Goal: Contribute content

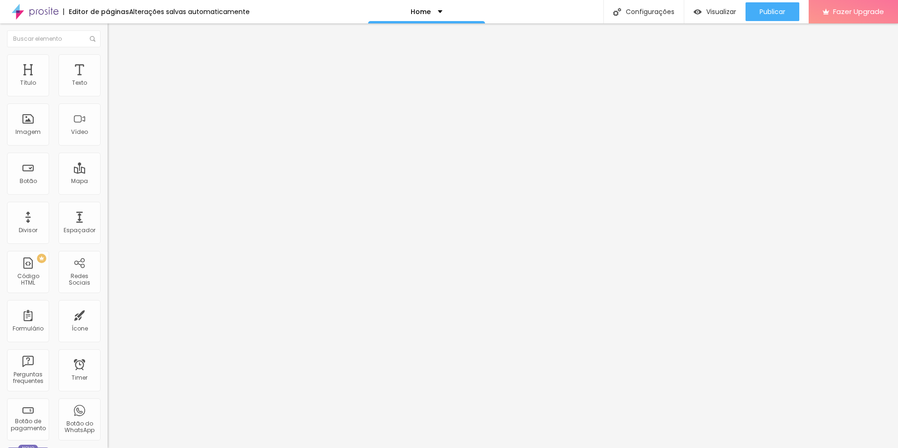
click at [108, 80] on img at bounding box center [111, 78] width 6 height 6
drag, startPoint x: 306, startPoint y: 206, endPoint x: 316, endPoint y: 230, distance: 26.2
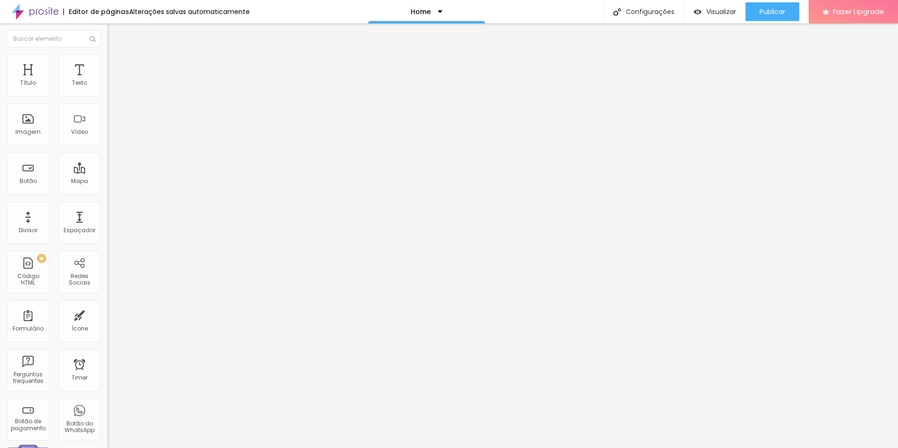
scroll to position [1127, 0]
drag, startPoint x: 335, startPoint y: 236, endPoint x: 538, endPoint y: 236, distance: 203.0
drag, startPoint x: 343, startPoint y: 243, endPoint x: 547, endPoint y: 244, distance: 204.0
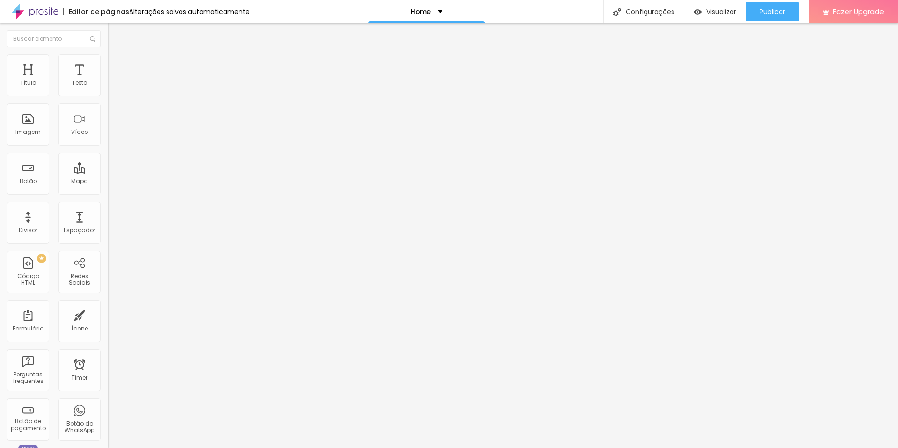
click at [773, 9] on span "Publicar" at bounding box center [773, 11] width 26 height 7
click at [108, 80] on img at bounding box center [111, 78] width 6 height 6
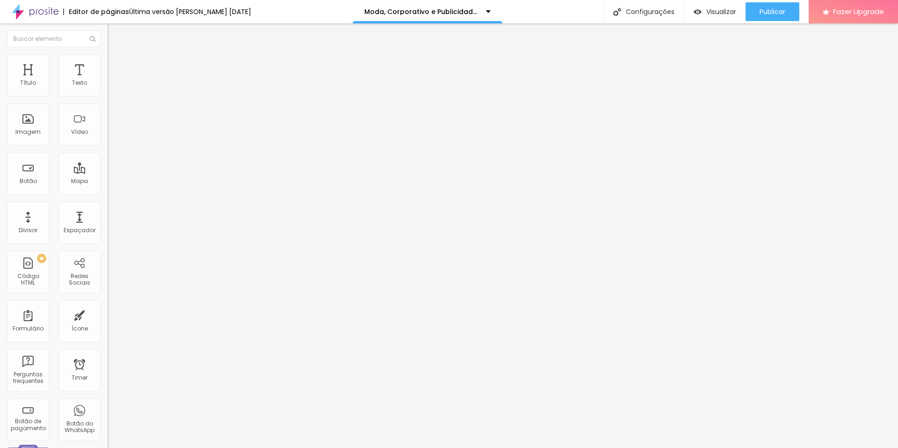
drag, startPoint x: 333, startPoint y: 192, endPoint x: 536, endPoint y: 194, distance: 203.0
drag, startPoint x: 545, startPoint y: 203, endPoint x: 341, endPoint y: 202, distance: 204.0
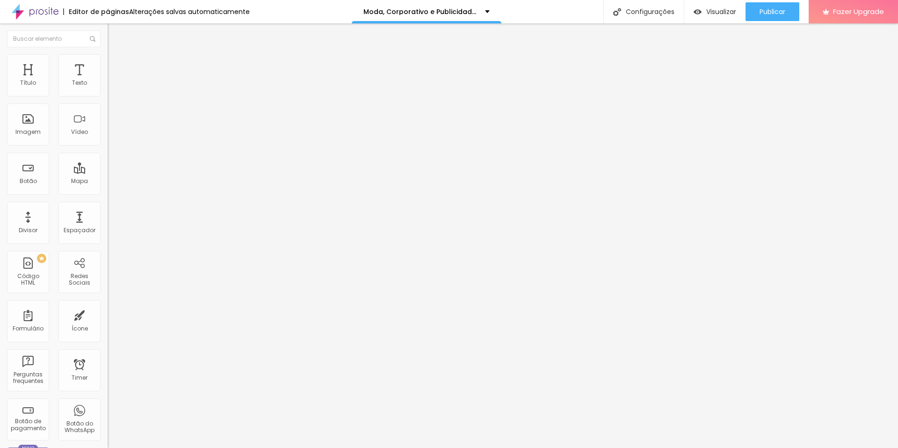
click at [108, 80] on img at bounding box center [111, 78] width 6 height 6
drag, startPoint x: 636, startPoint y: 188, endPoint x: 636, endPoint y: 197, distance: 8.9
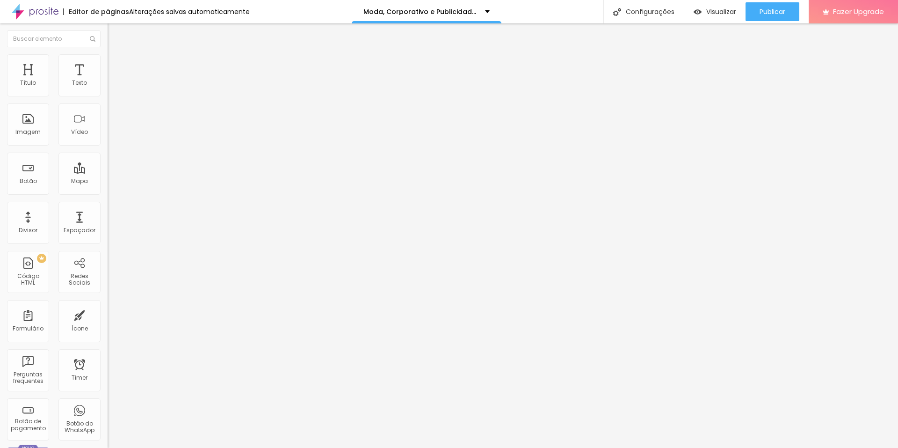
drag, startPoint x: 303, startPoint y: 254, endPoint x: 329, endPoint y: 253, distance: 25.7
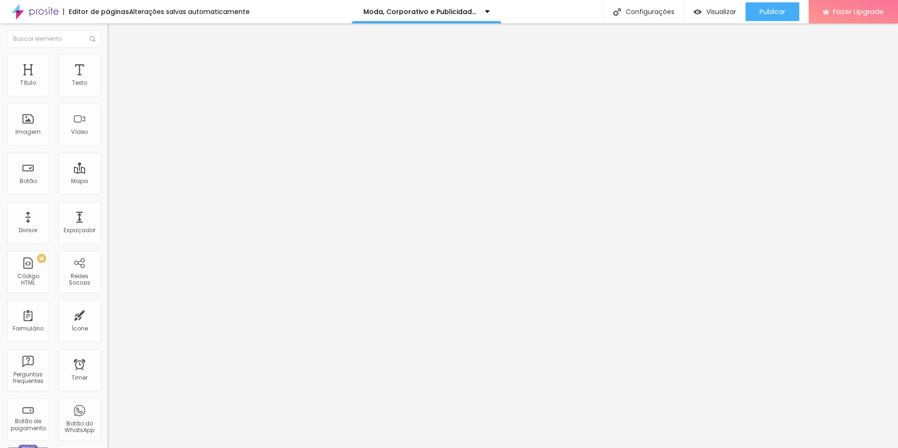
drag, startPoint x: 328, startPoint y: 148, endPoint x: 334, endPoint y: 162, distance: 14.5
drag, startPoint x: 328, startPoint y: 177, endPoint x: 331, endPoint y: 187, distance: 10.8
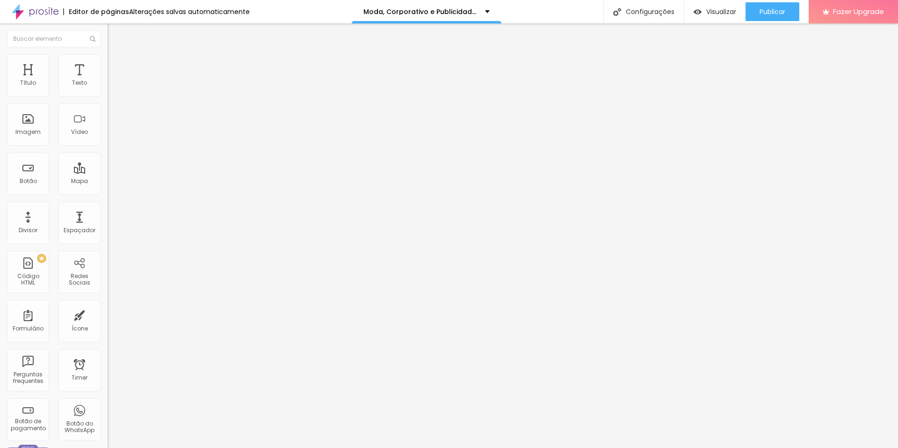
drag, startPoint x: 316, startPoint y: 190, endPoint x: 322, endPoint y: 203, distance: 14.9
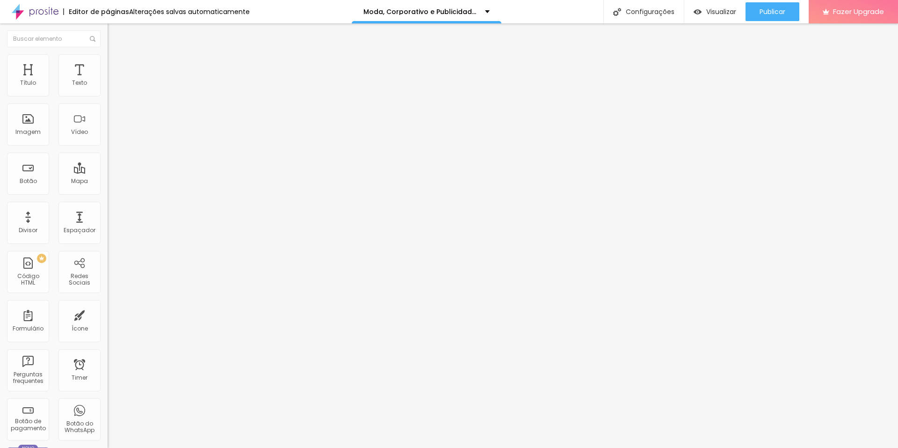
drag, startPoint x: 328, startPoint y: 168, endPoint x: 331, endPoint y: 180, distance: 12.1
drag, startPoint x: 329, startPoint y: 167, endPoint x: 304, endPoint y: 166, distance: 24.8
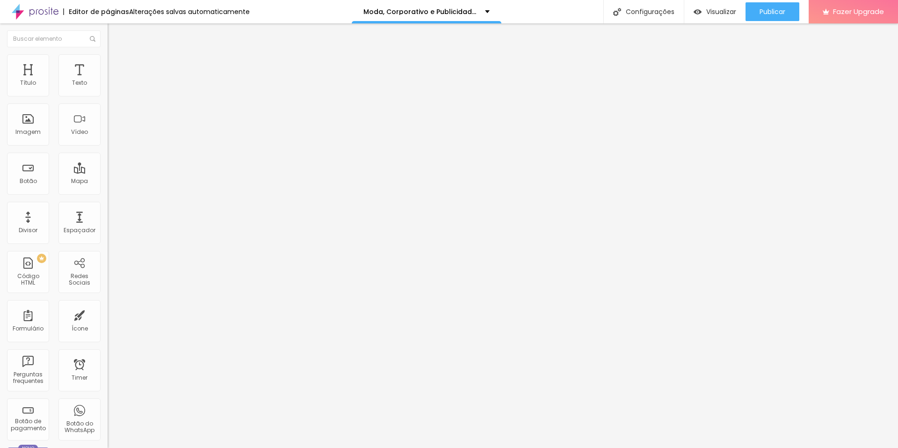
drag, startPoint x: 329, startPoint y: 166, endPoint x: 304, endPoint y: 167, distance: 25.3
click at [760, 11] on span "Publicar" at bounding box center [773, 11] width 26 height 7
click at [768, 15] on span "Publicar" at bounding box center [773, 11] width 26 height 7
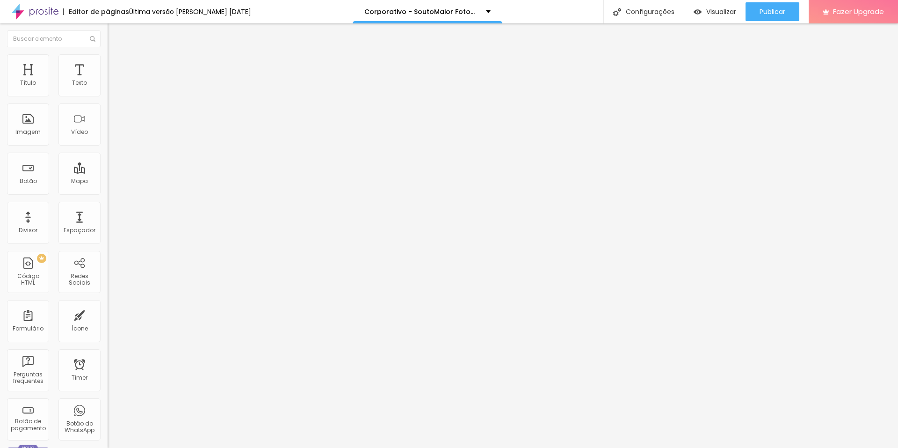
click at [108, 80] on img at bounding box center [111, 78] width 6 height 6
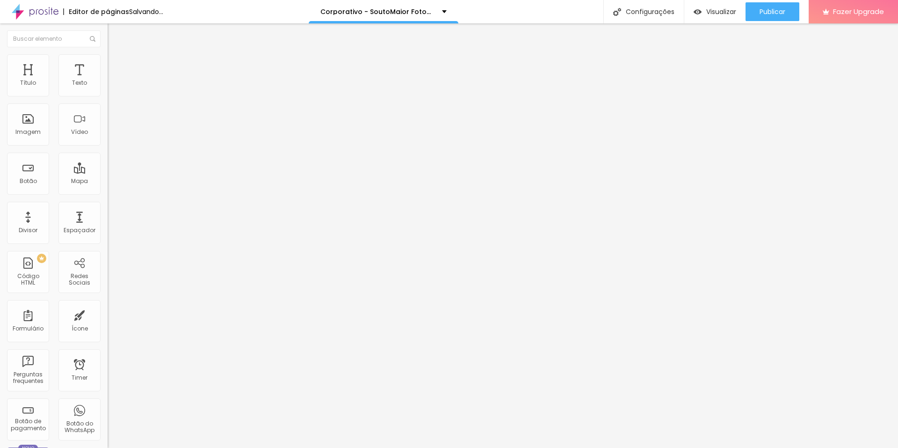
click at [108, 80] on img at bounding box center [111, 78] width 6 height 6
drag, startPoint x: 332, startPoint y: 218, endPoint x: 533, endPoint y: 215, distance: 201.2
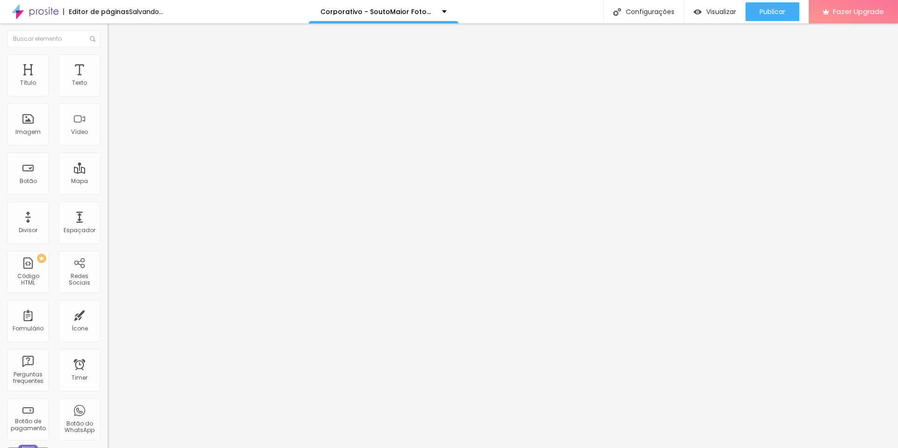
drag, startPoint x: 542, startPoint y: 221, endPoint x: 341, endPoint y: 224, distance: 200.7
click at [108, 80] on img at bounding box center [111, 78] width 6 height 6
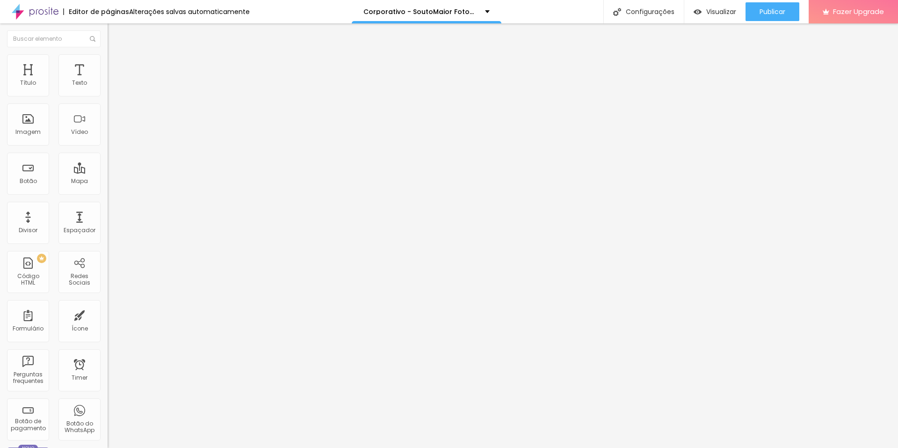
click at [760, 9] on span "Publicar" at bounding box center [773, 11] width 26 height 7
